Goal: Task Accomplishment & Management: Manage account settings

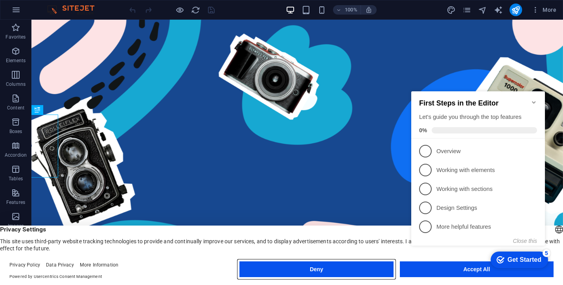
click at [0, 0] on button "Deny" at bounding box center [0, 0] width 0 height 0
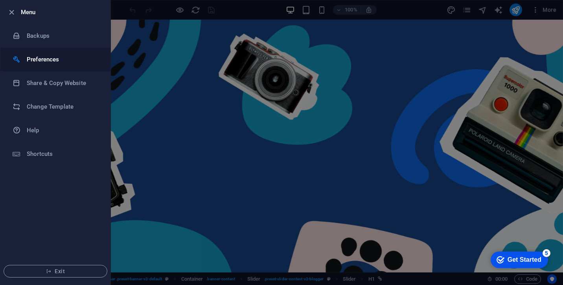
click at [45, 52] on li "Preferences" at bounding box center [55, 60] width 110 height 24
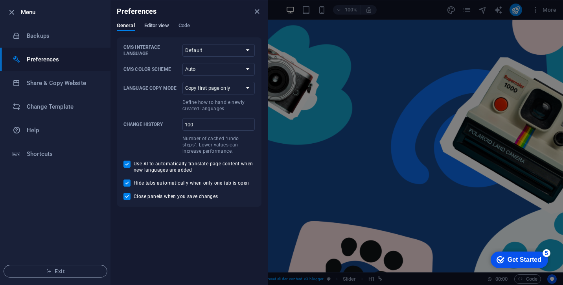
click at [155, 27] on span "Editor view" at bounding box center [156, 26] width 25 height 11
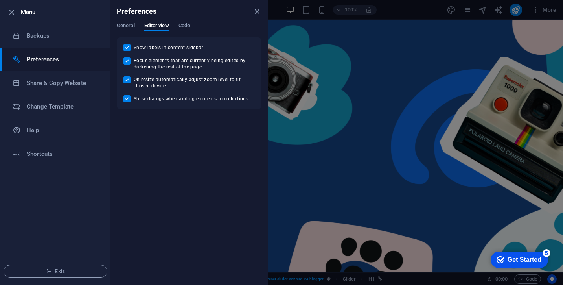
click at [178, 27] on div "General Editor view Code" at bounding box center [189, 29] width 145 height 15
click at [184, 27] on span "Code" at bounding box center [183, 26] width 11 height 11
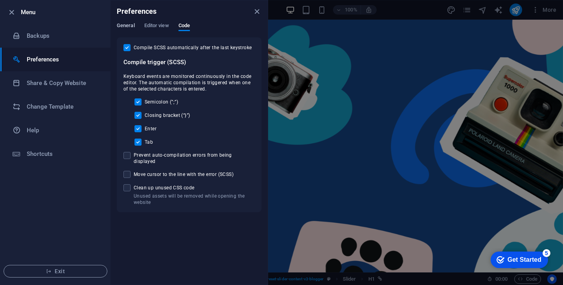
click at [131, 28] on span "General" at bounding box center [126, 26] width 18 height 11
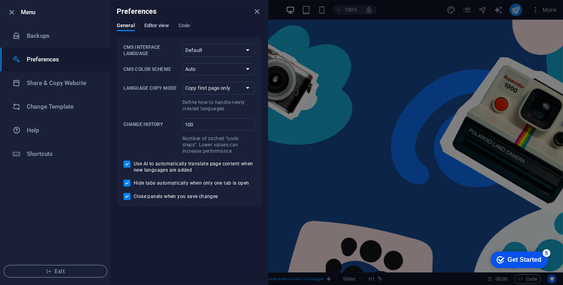
click at [147, 25] on span "Editor view" at bounding box center [156, 26] width 25 height 11
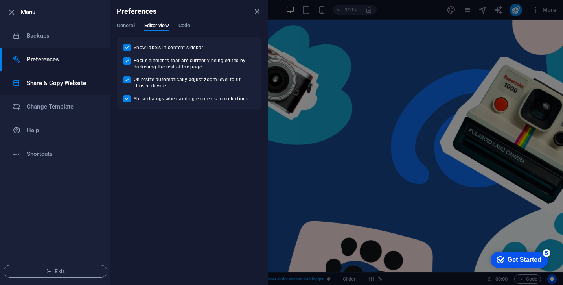
click at [44, 78] on h6 "Share & Copy Website" at bounding box center [63, 82] width 73 height 9
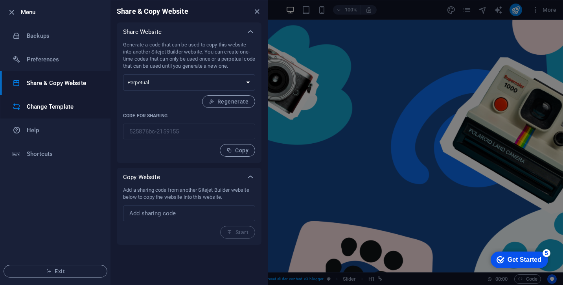
click at [36, 108] on h6 "Change Template" at bounding box center [63, 106] width 73 height 9
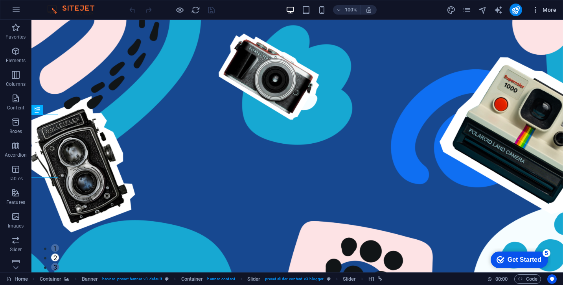
click at [533, 12] on icon "button" at bounding box center [535, 10] width 8 height 8
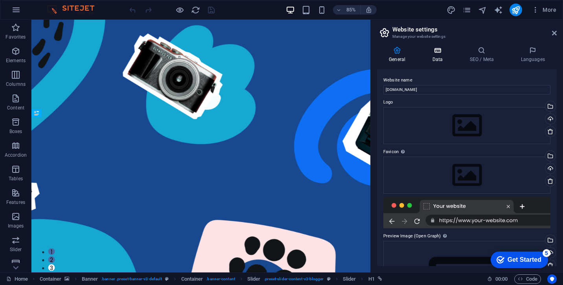
click at [432, 52] on icon at bounding box center [437, 50] width 34 height 8
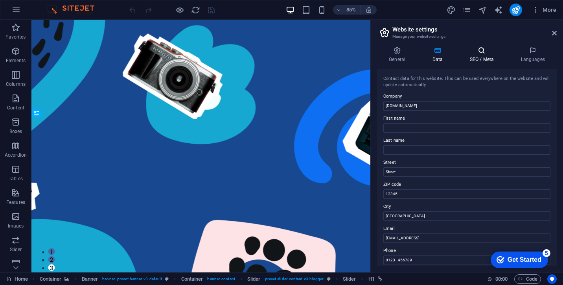
click at [467, 55] on h4 "SEO / Meta" at bounding box center [483, 54] width 51 height 17
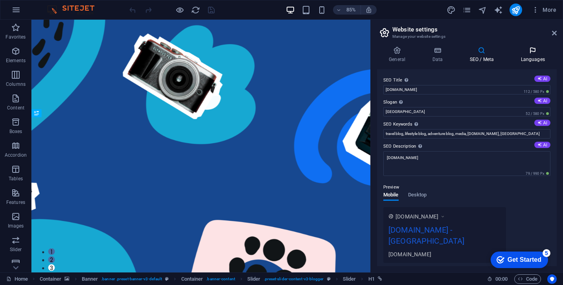
click at [535, 55] on h4 "Languages" at bounding box center [533, 54] width 48 height 17
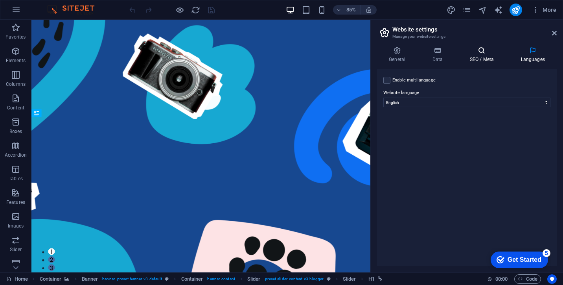
click at [484, 53] on icon at bounding box center [482, 50] width 48 height 8
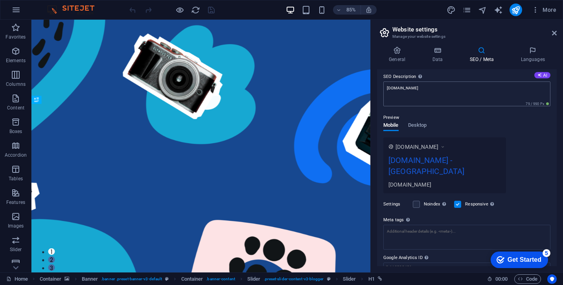
scroll to position [92, 0]
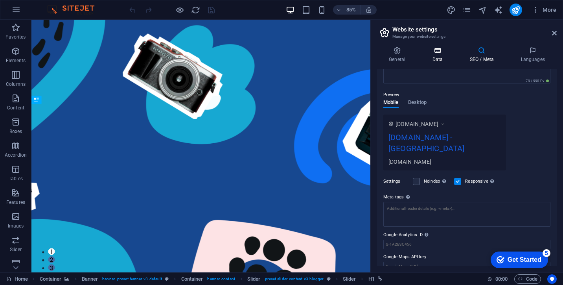
click at [437, 53] on icon at bounding box center [437, 50] width 34 height 8
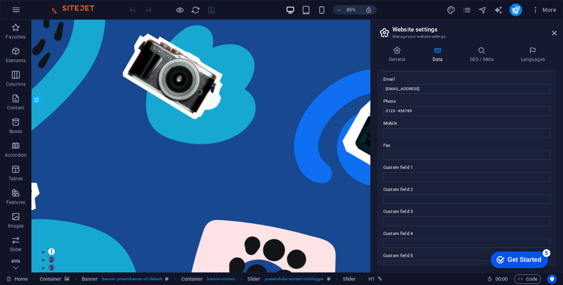
scroll to position [181, 0]
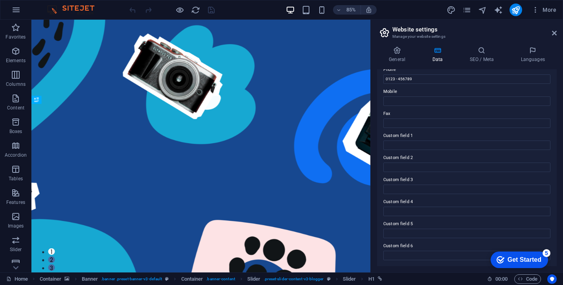
click at [403, 70] on label "Phone" at bounding box center [466, 69] width 167 height 9
click at [403, 74] on input "0123 - 456789" at bounding box center [466, 78] width 167 height 9
click at [403, 64] on div "General Data SEO / Meta Languages Website name [DOMAIN_NAME] Logo Drag files he…" at bounding box center [467, 155] width 180 height 219
click at [400, 56] on h4 "General" at bounding box center [398, 54] width 43 height 17
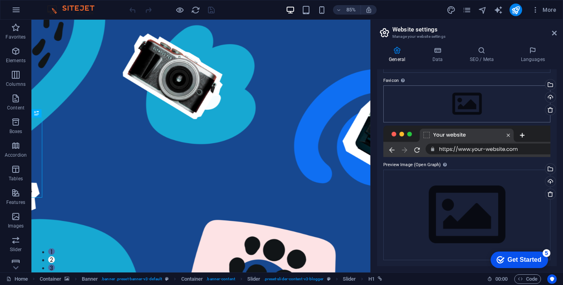
scroll to position [0, 0]
